Goal: Transaction & Acquisition: Purchase product/service

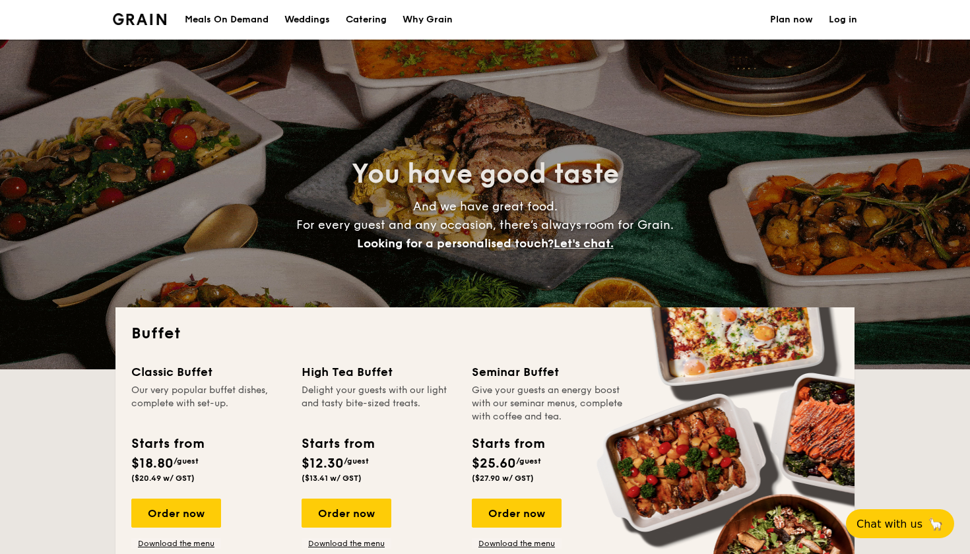
select select
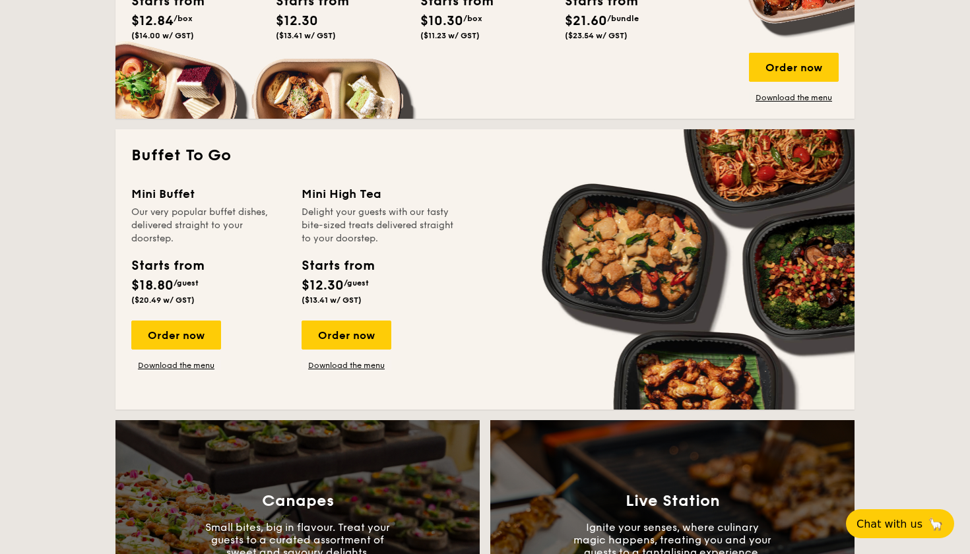
scroll to position [762, 0]
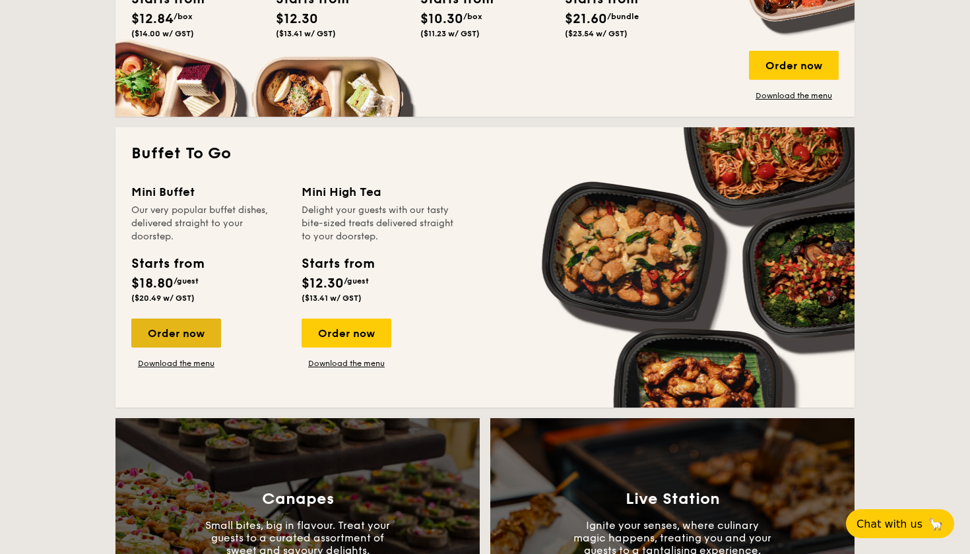
click at [193, 340] on div "Order now" at bounding box center [176, 333] width 90 height 29
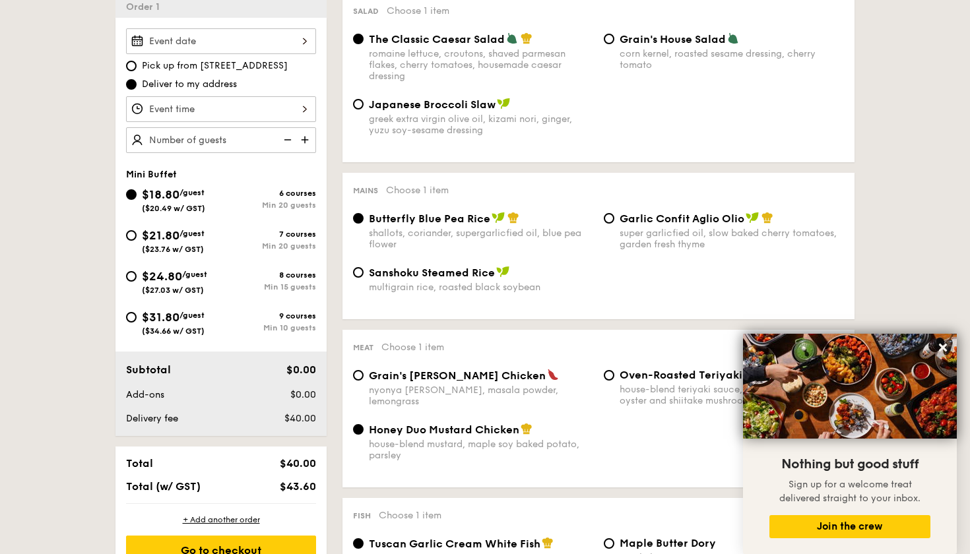
scroll to position [382, 0]
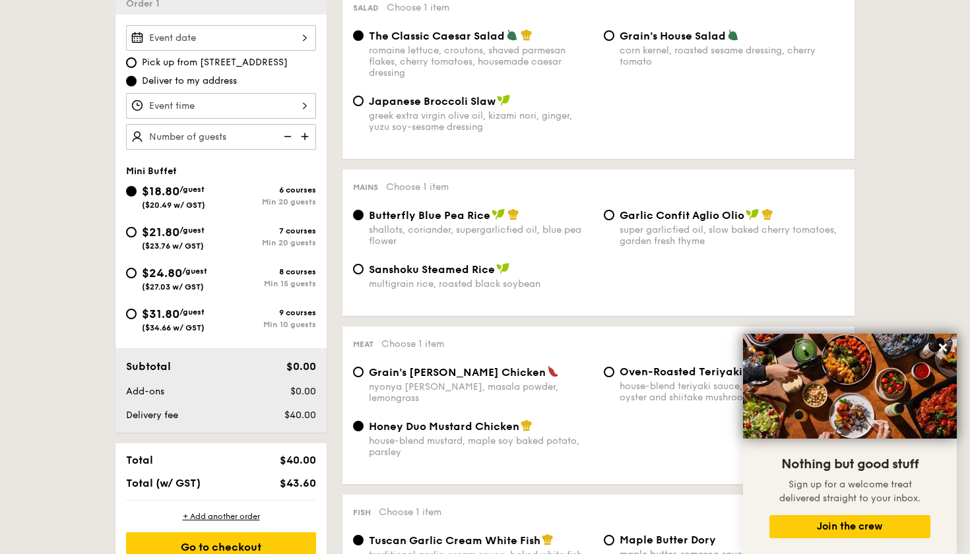
click at [305, 142] on img at bounding box center [306, 136] width 20 height 25
click at [286, 142] on img at bounding box center [286, 136] width 20 height 25
type input "20 guests"
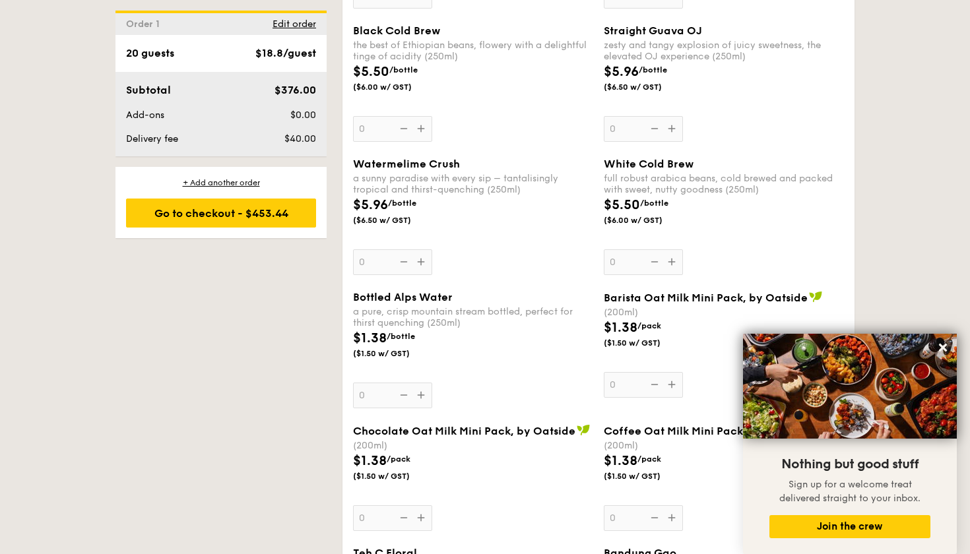
scroll to position [2078, 0]
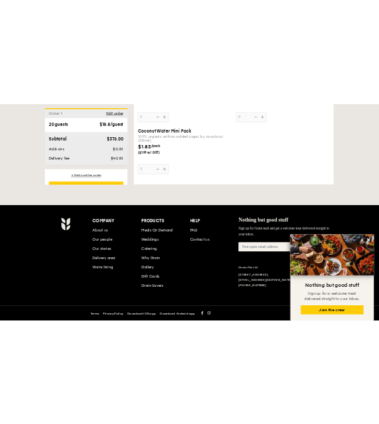
scroll to position [2716, 0]
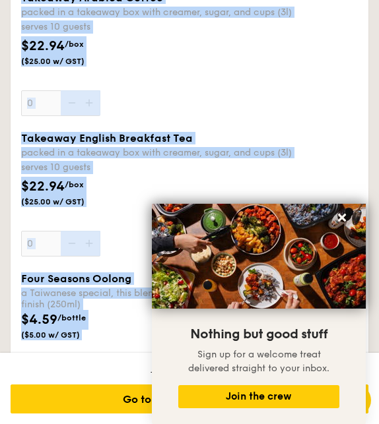
drag, startPoint x: 371, startPoint y: 322, endPoint x: 372, endPoint y: 375, distance: 52.8
click at [264, 173] on div "serves 10 guests" at bounding box center [189, 167] width 336 height 13
click at [100, 231] on input "0" at bounding box center [60, 244] width 79 height 26
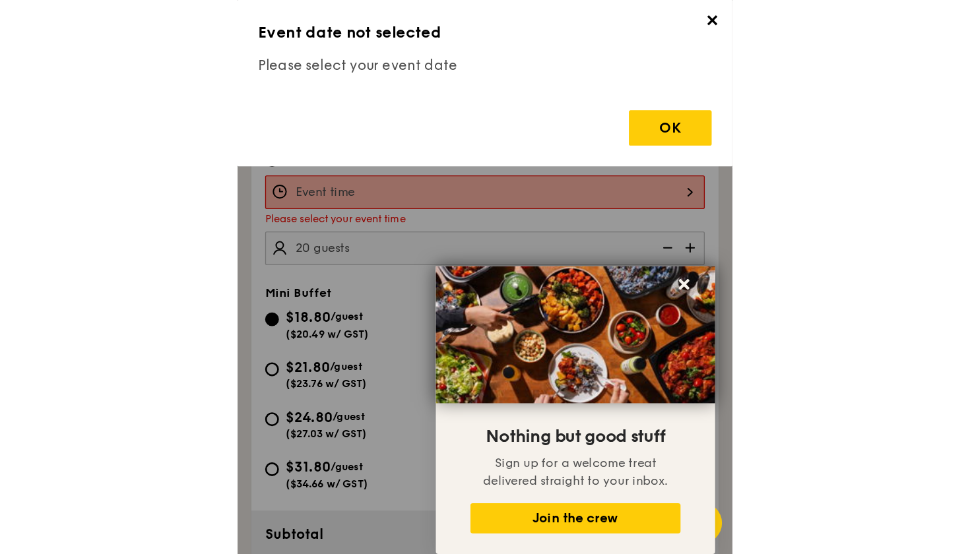
scroll to position [2772, 0]
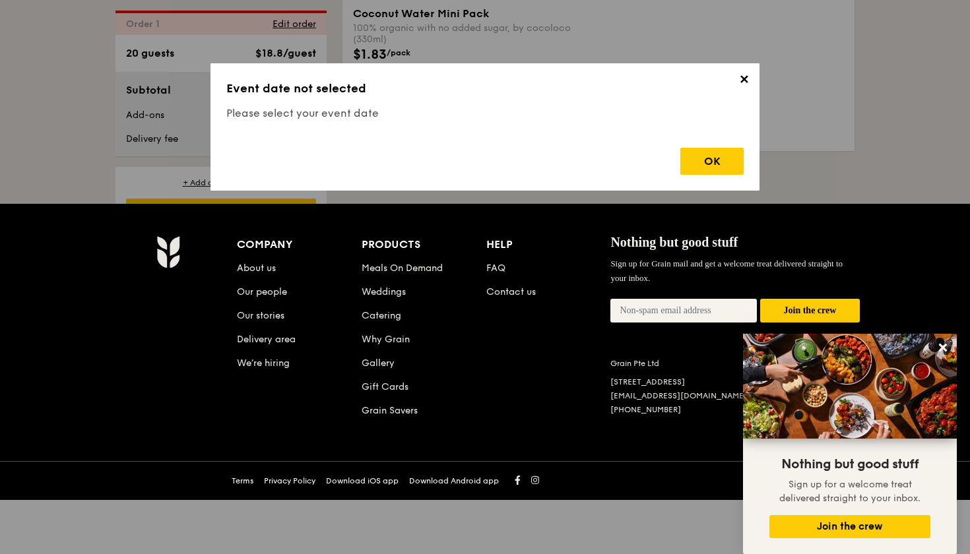
click at [742, 84] on span "✕" at bounding box center [743, 82] width 18 height 18
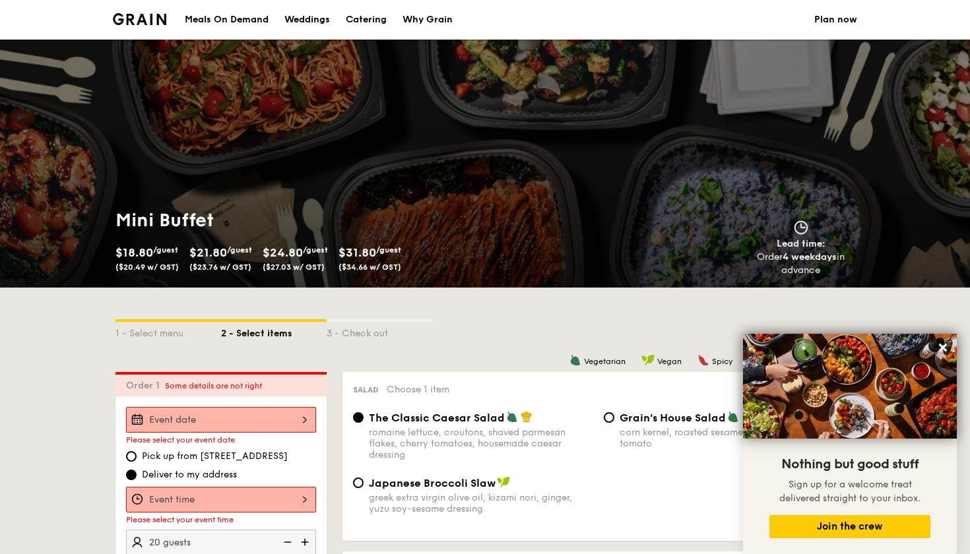
scroll to position [0, 0]
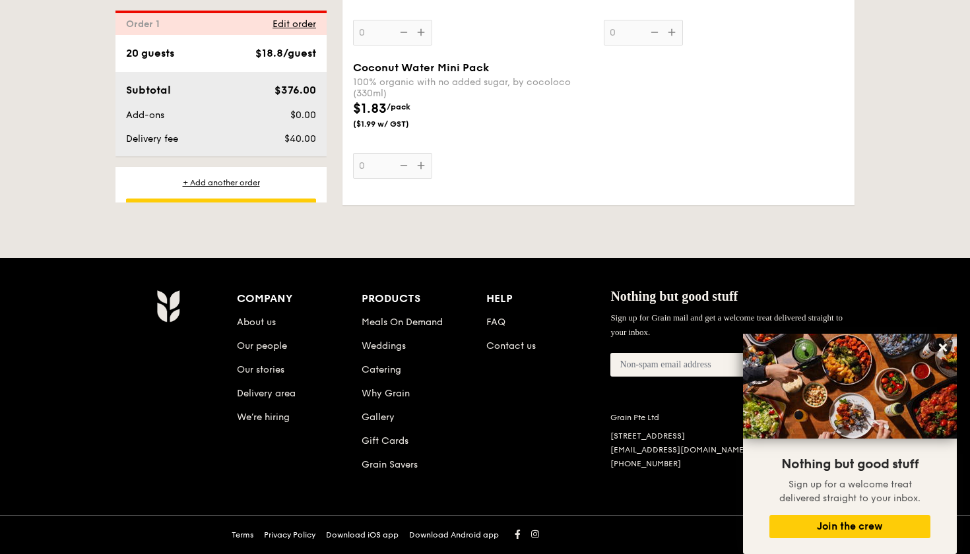
scroll to position [2716, 0]
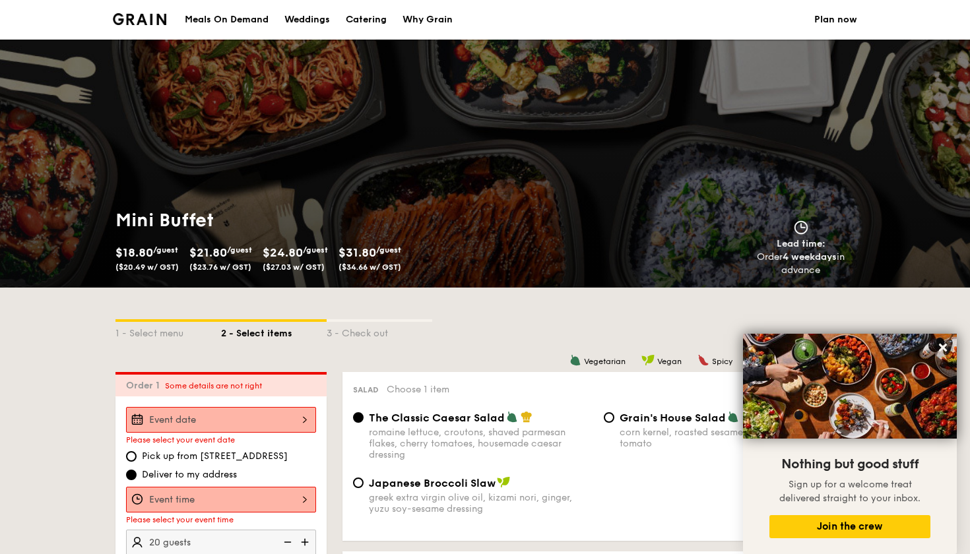
scroll to position [0, 0]
click at [944, 351] on icon at bounding box center [943, 348] width 8 height 8
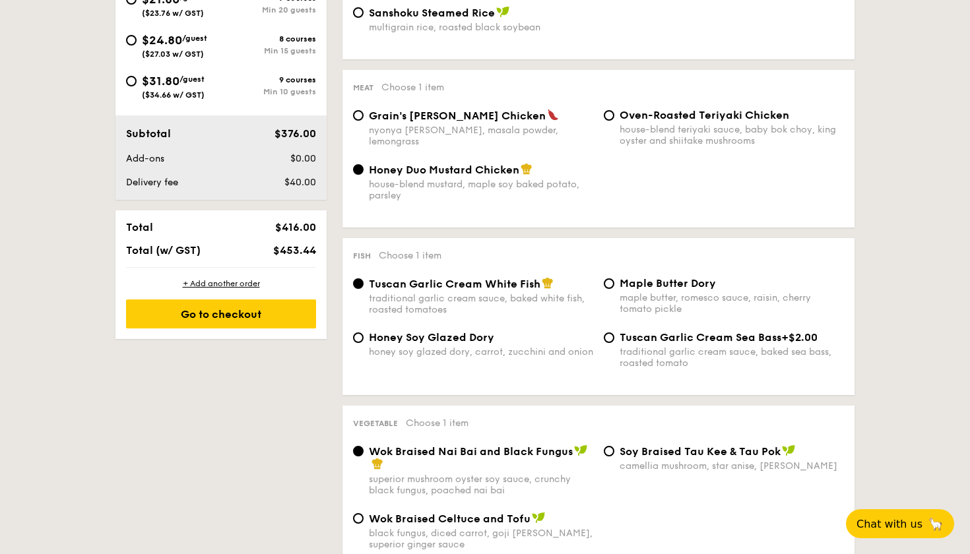
scroll to position [637, 0]
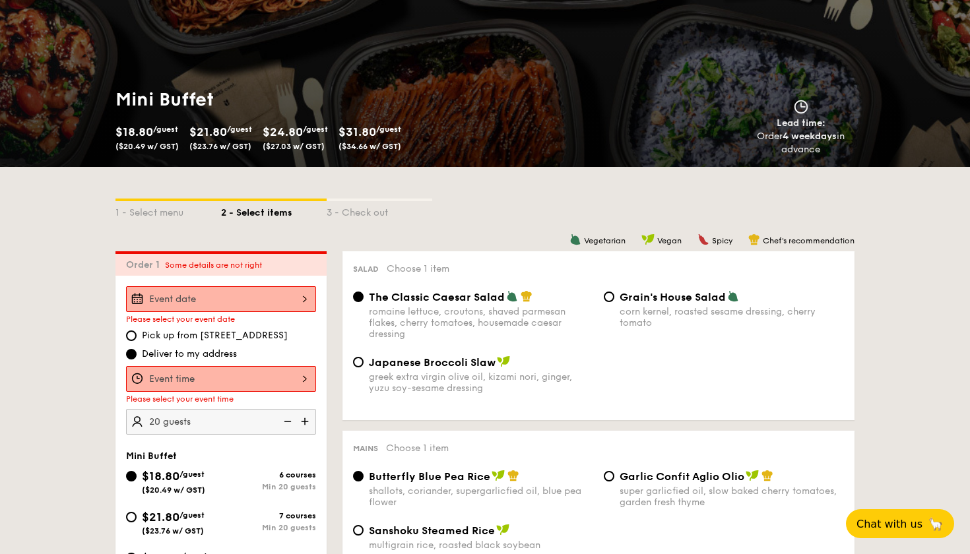
scroll to position [110, 0]
